Goal: Task Accomplishment & Management: Use online tool/utility

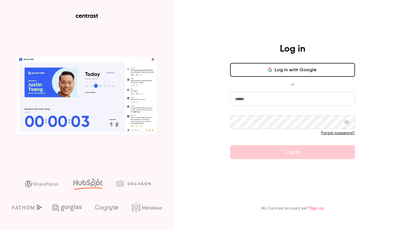
click at [207, 60] on div "Log in Log in with Google or Forgot password? Log in No Contrast account yet? S…" at bounding box center [201, 115] width 403 height 230
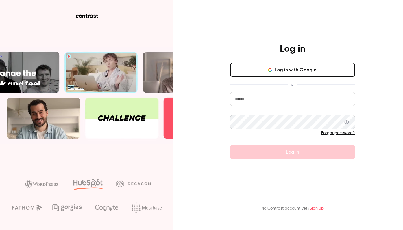
click at [275, 65] on button "Log in with Google" at bounding box center [292, 70] width 125 height 14
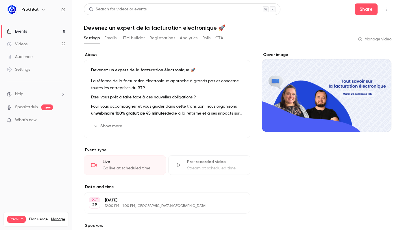
click at [34, 7] on h6 "ProGBat" at bounding box center [29, 10] width 17 height 6
click at [32, 13] on div "ProGBat" at bounding box center [38, 9] width 35 height 7
click at [42, 10] on icon "button" at bounding box center [43, 9] width 5 height 5
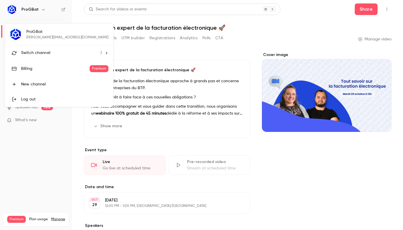
click at [44, 50] on li "Switch channel 3" at bounding box center [59, 52] width 108 height 15
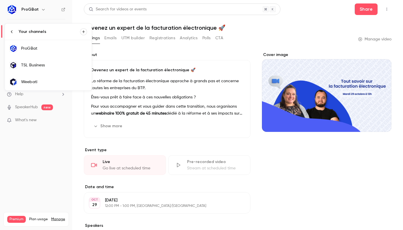
click at [39, 64] on div "TSL Business" at bounding box center [54, 65] width 66 height 6
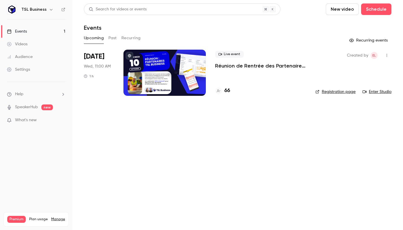
click at [225, 91] on h4 "66" at bounding box center [227, 91] width 6 height 8
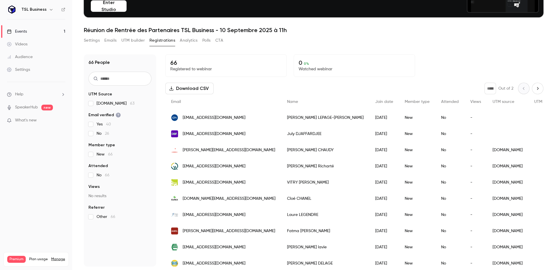
click at [144, 41] on button "UTM builder" at bounding box center [132, 40] width 23 height 9
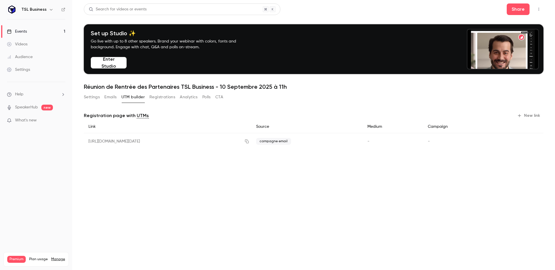
click at [111, 96] on button "Emails" at bounding box center [110, 96] width 12 height 9
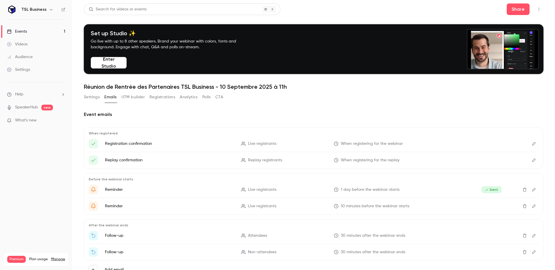
click at [97, 96] on button "Settings" at bounding box center [92, 96] width 16 height 9
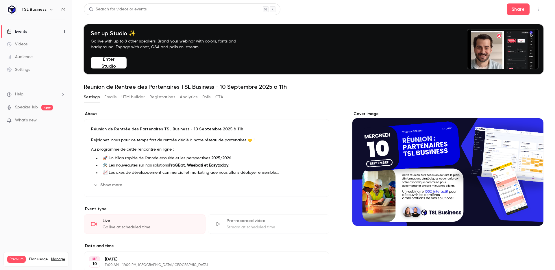
click at [108, 63] on button "Enter Studio" at bounding box center [109, 63] width 36 height 12
